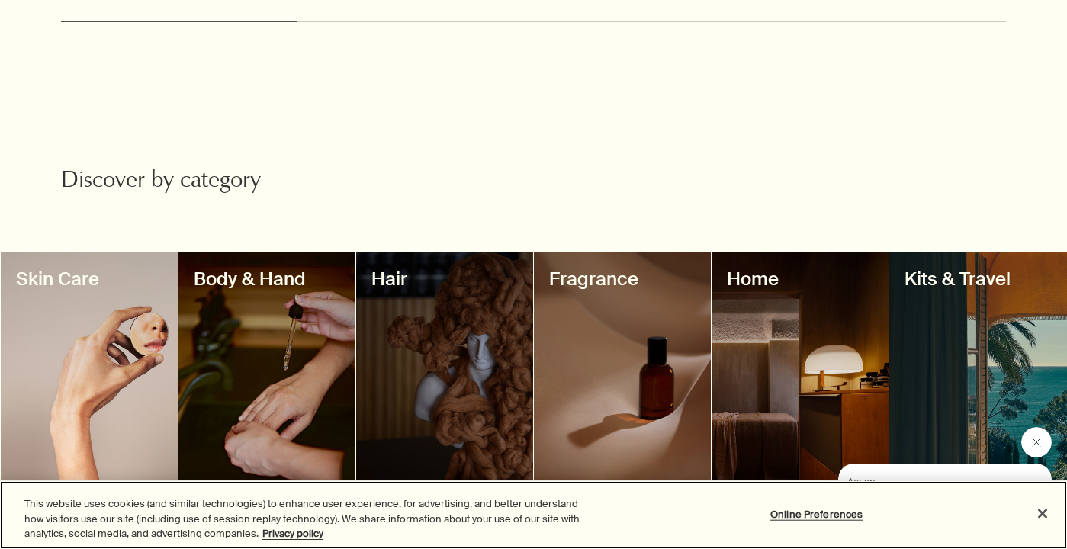
scroll to position [1334, 0]
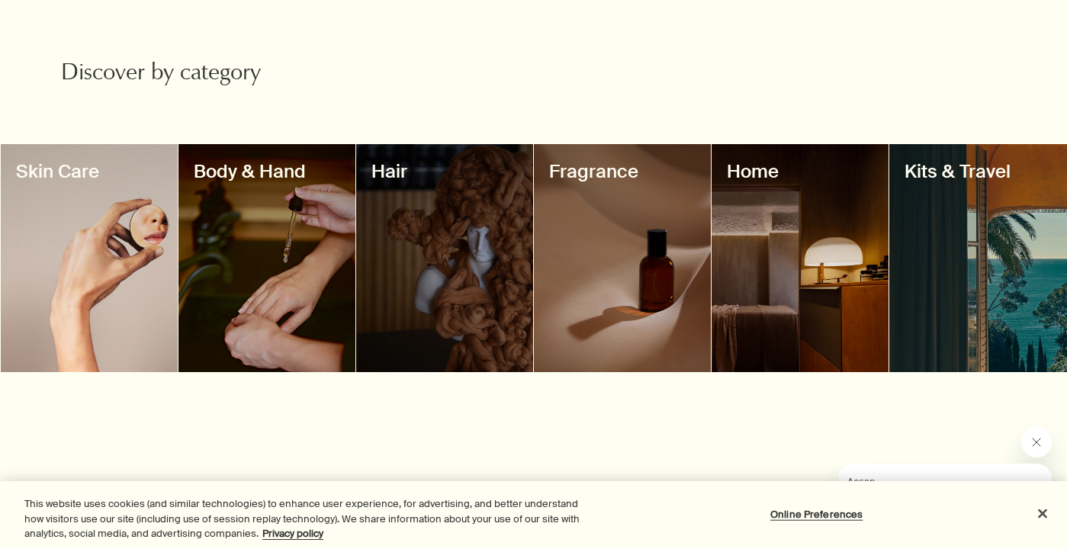
click at [622, 187] on div at bounding box center [622, 258] width 177 height 228
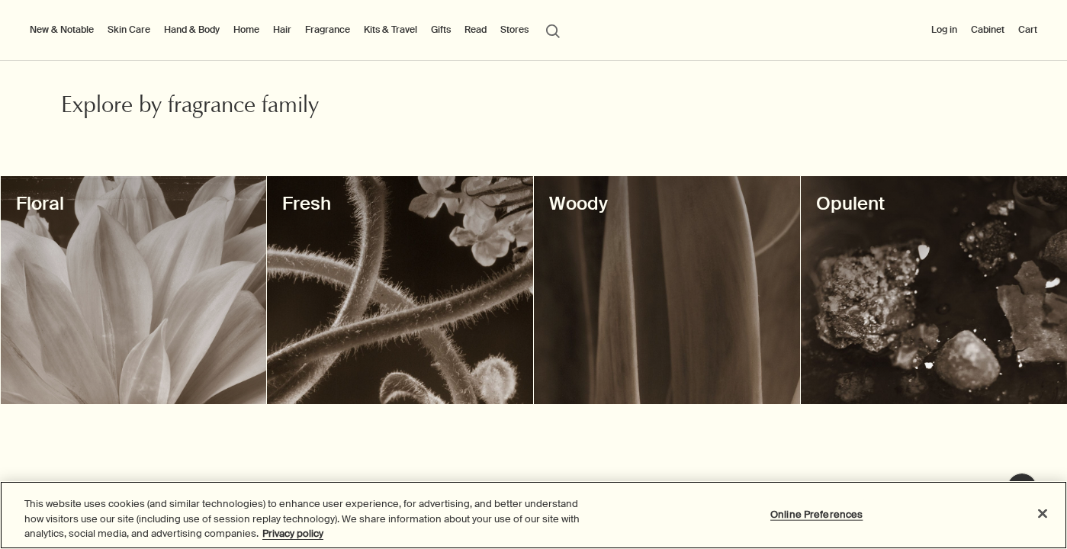
scroll to position [437, 0]
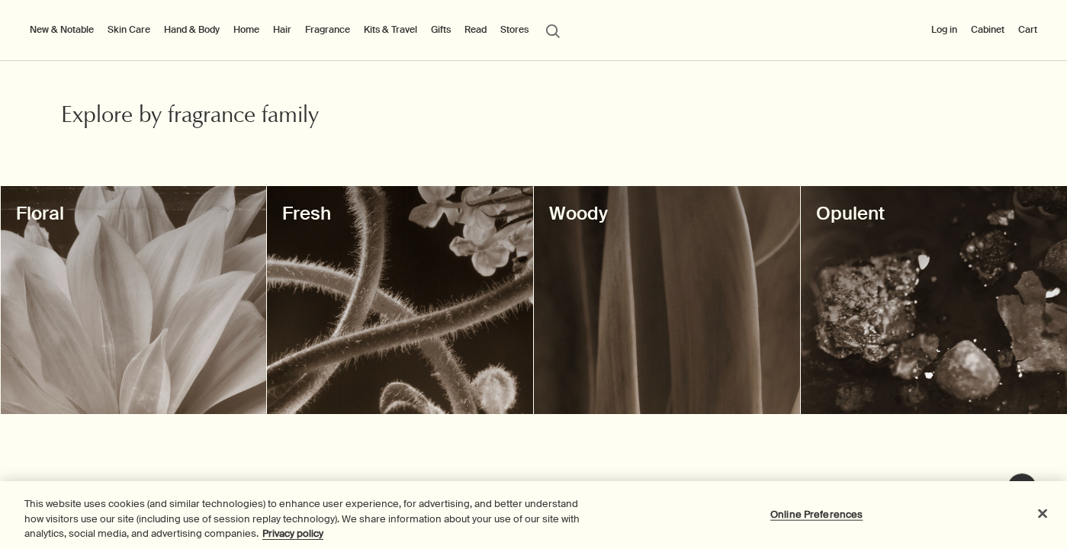
click at [217, 333] on div at bounding box center [134, 300] width 266 height 228
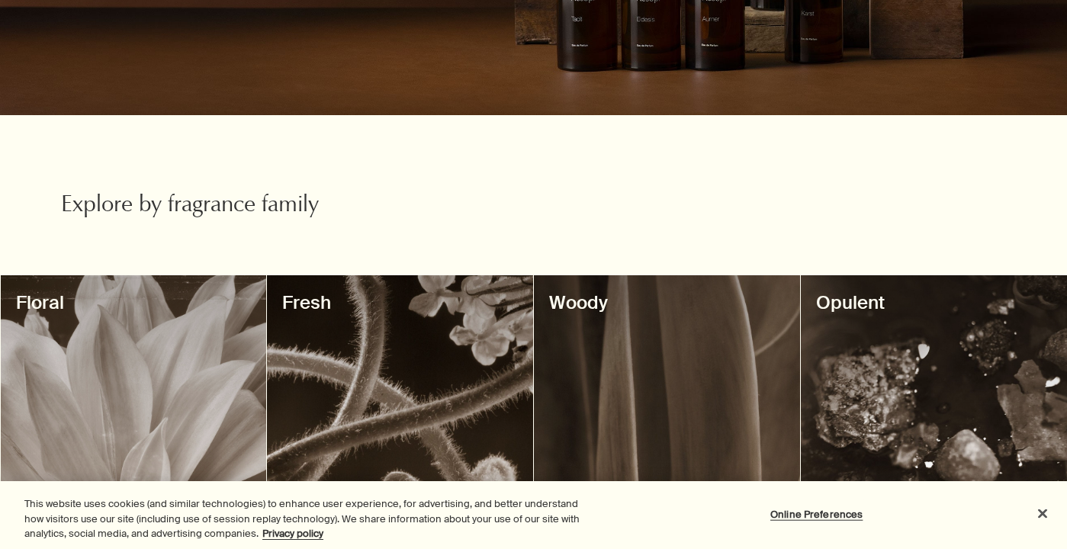
click at [828, 392] on div at bounding box center [934, 389] width 266 height 228
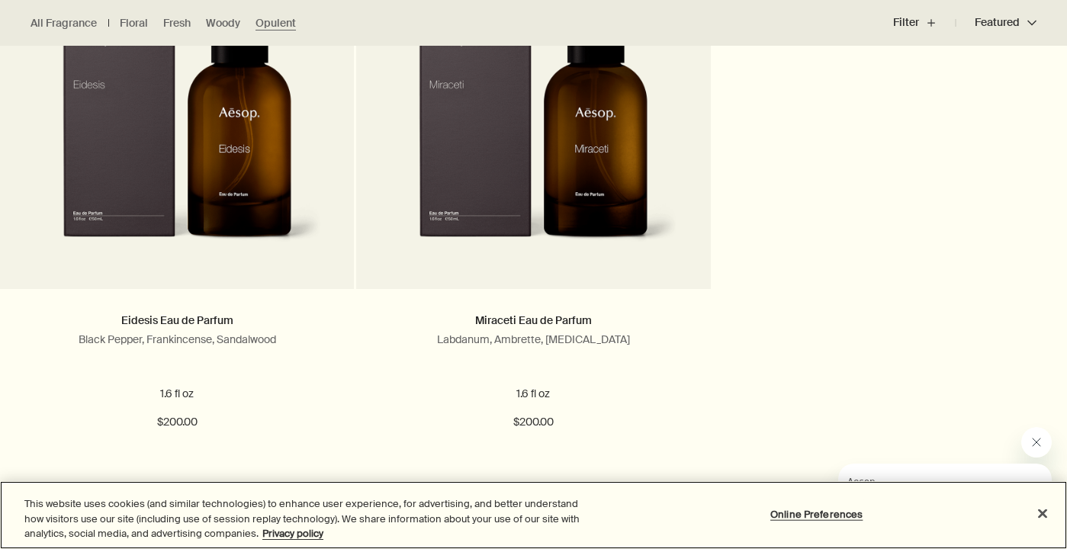
scroll to position [1108, 0]
